Goal: Find specific page/section: Locate a particular part of the current website

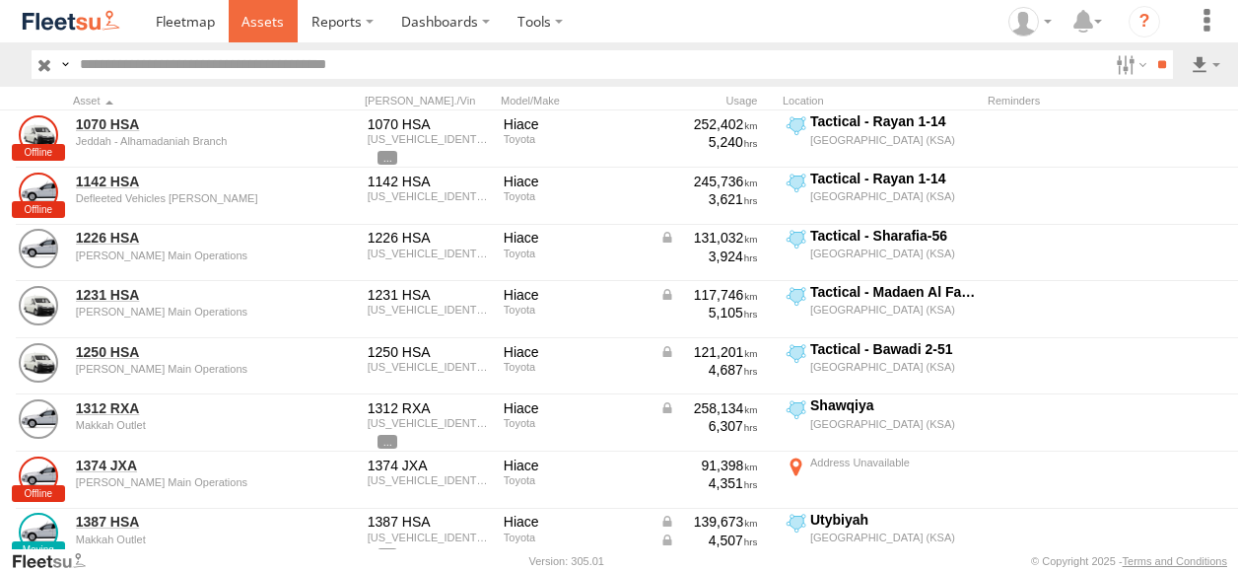
click at [265, 27] on span at bounding box center [262, 21] width 42 height 19
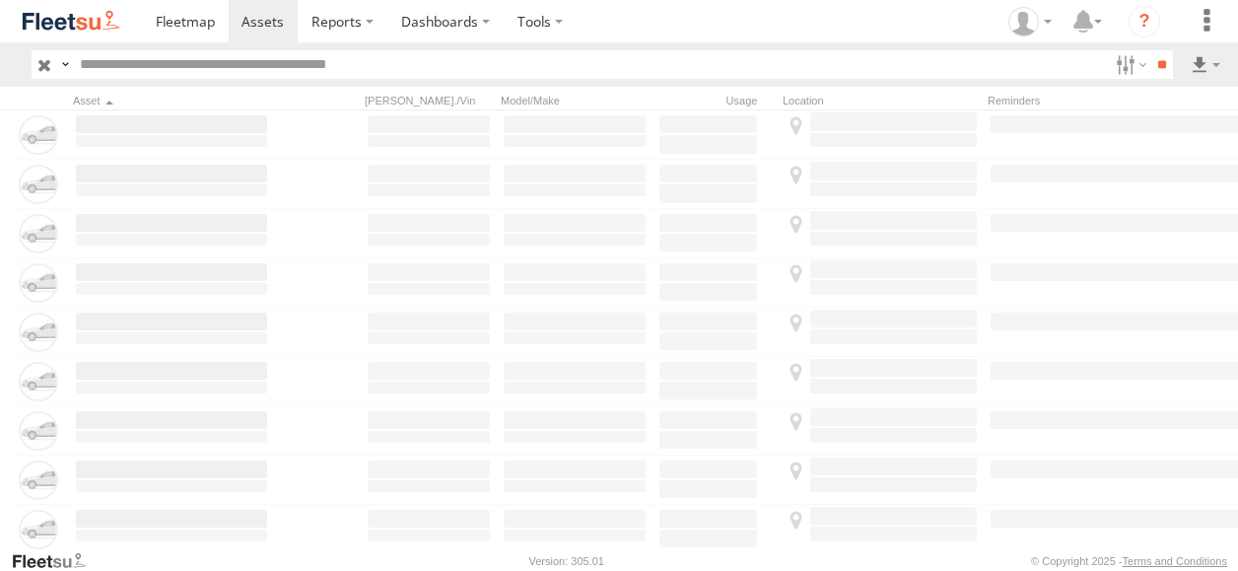
click at [228, 68] on input "text" at bounding box center [590, 64] width 1036 height 29
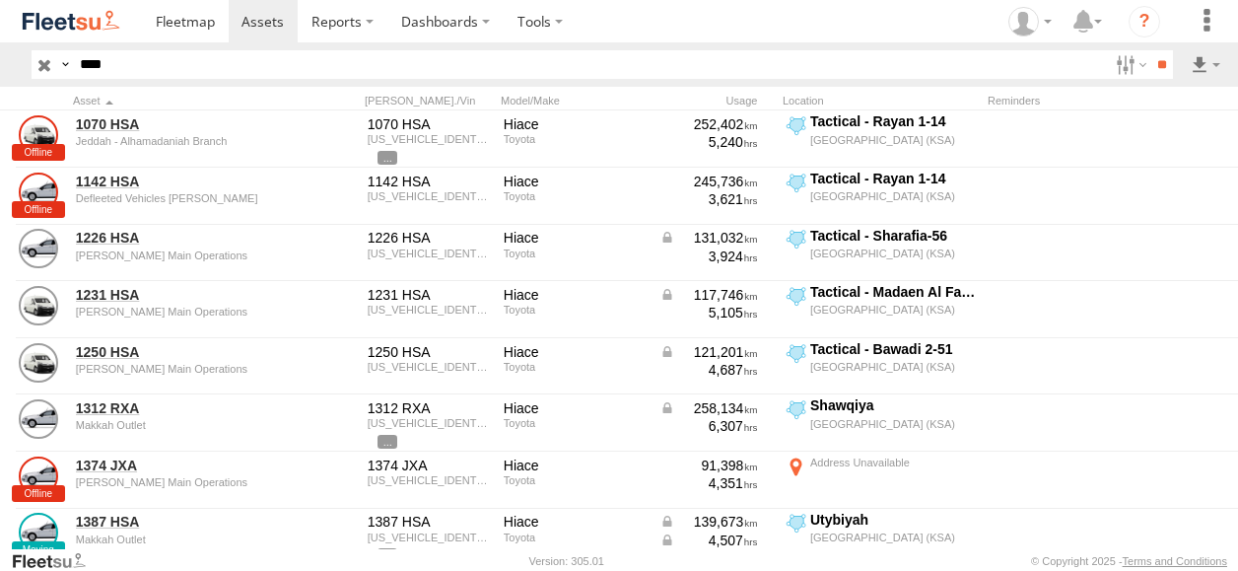
type input "****"
click at [1150, 50] on input "**" at bounding box center [1161, 64] width 23 height 29
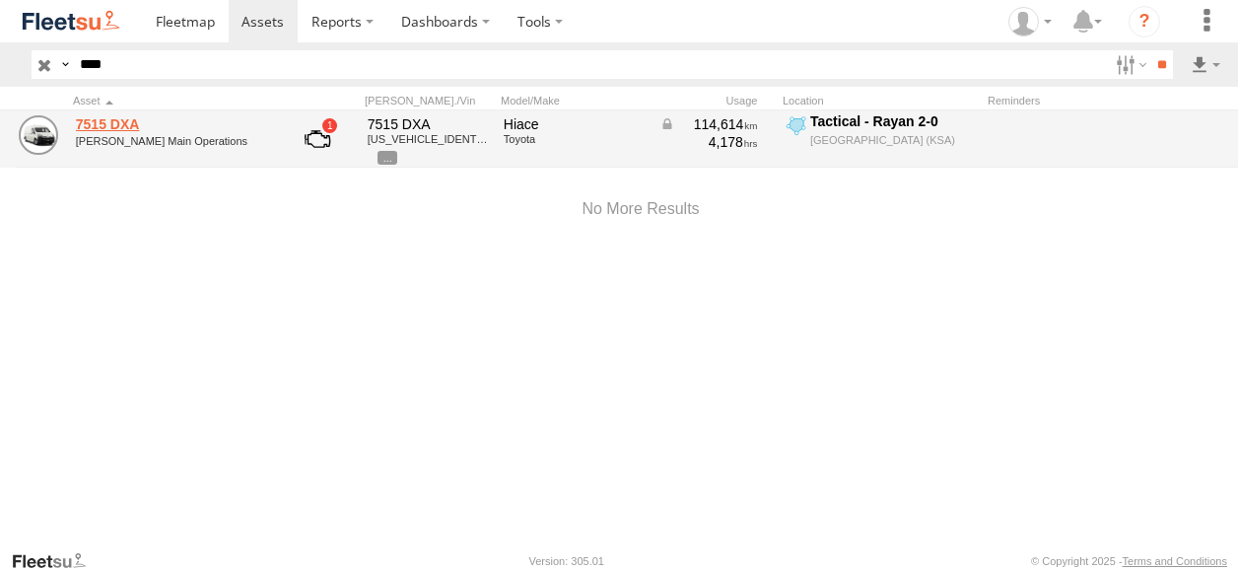
click at [119, 123] on link "7515 DXA" at bounding box center [171, 124] width 191 height 18
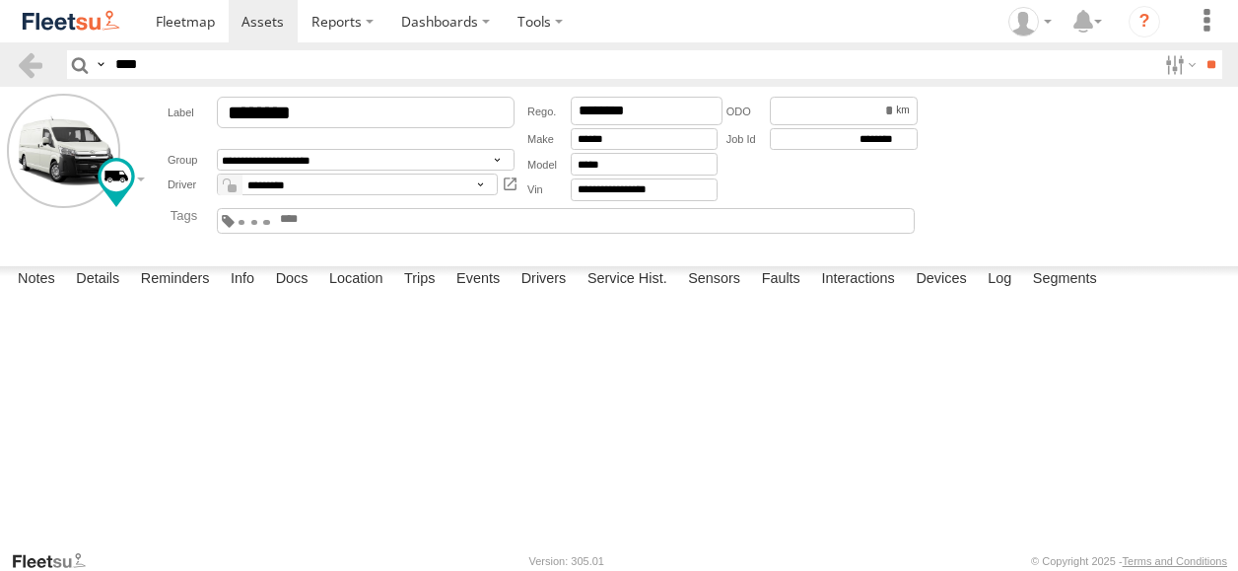
click at [0, 0] on form "New Note Save" at bounding box center [0, 0] width 0 height 0
click at [938, 294] on label "Devices" at bounding box center [941, 280] width 70 height 28
click at [245, 294] on label "Info" at bounding box center [242, 280] width 43 height 28
click at [523, 294] on label "Drivers" at bounding box center [544, 280] width 65 height 28
click at [0, 0] on div "Wednesday, 9th July 2025" at bounding box center [0, 0] width 0 height 0
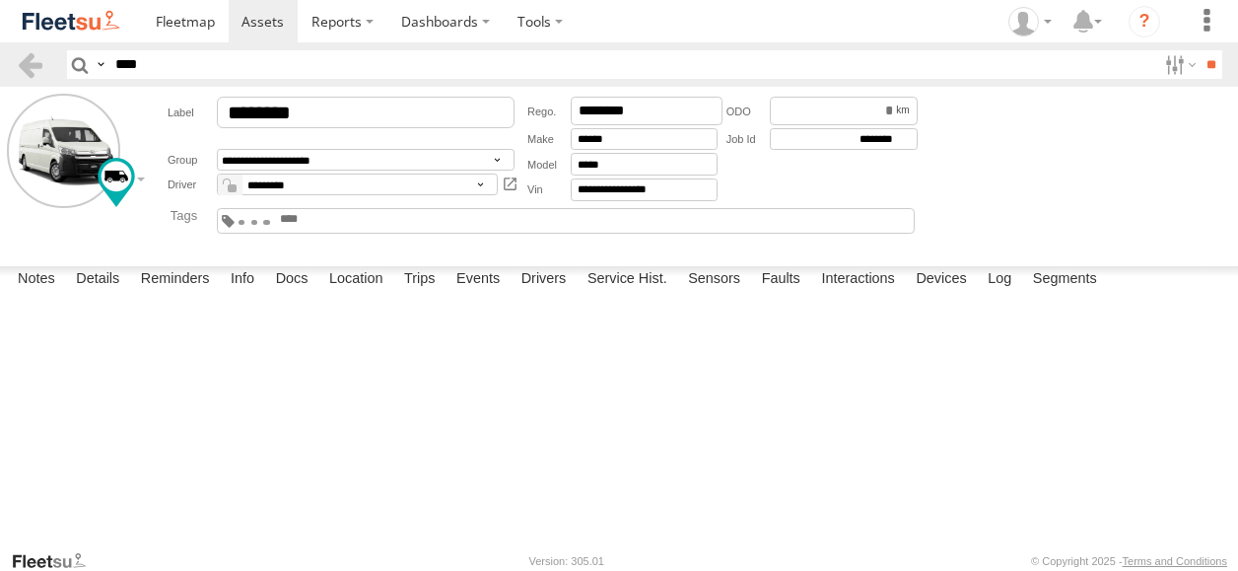
scroll to position [79, 0]
